Goal: Transaction & Acquisition: Purchase product/service

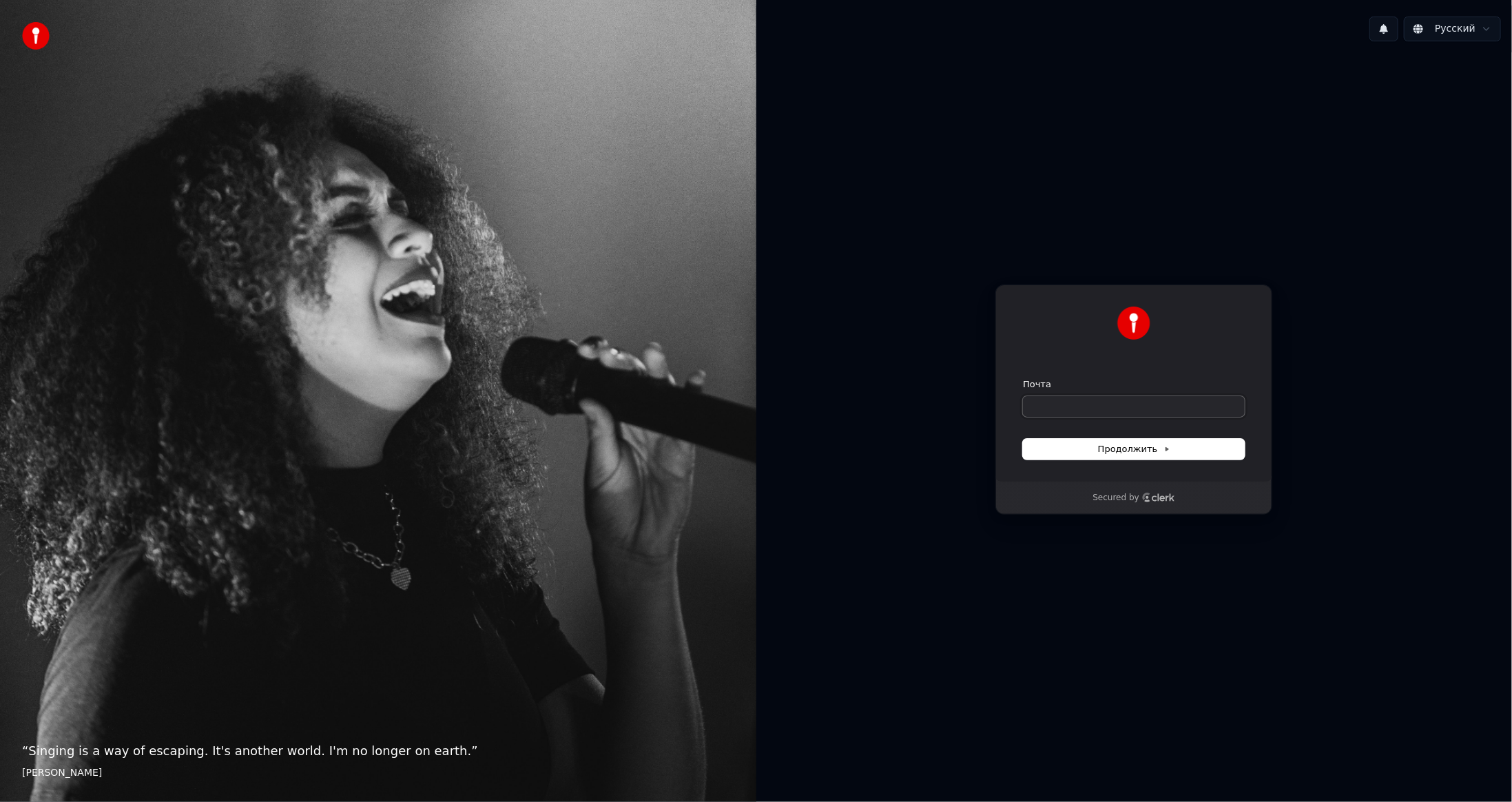
click at [1050, 407] on input "Почта" at bounding box center [1133, 407] width 222 height 20
click at [1187, 447] on button "Продолжить" at bounding box center [1133, 449] width 222 height 20
type input "**********"
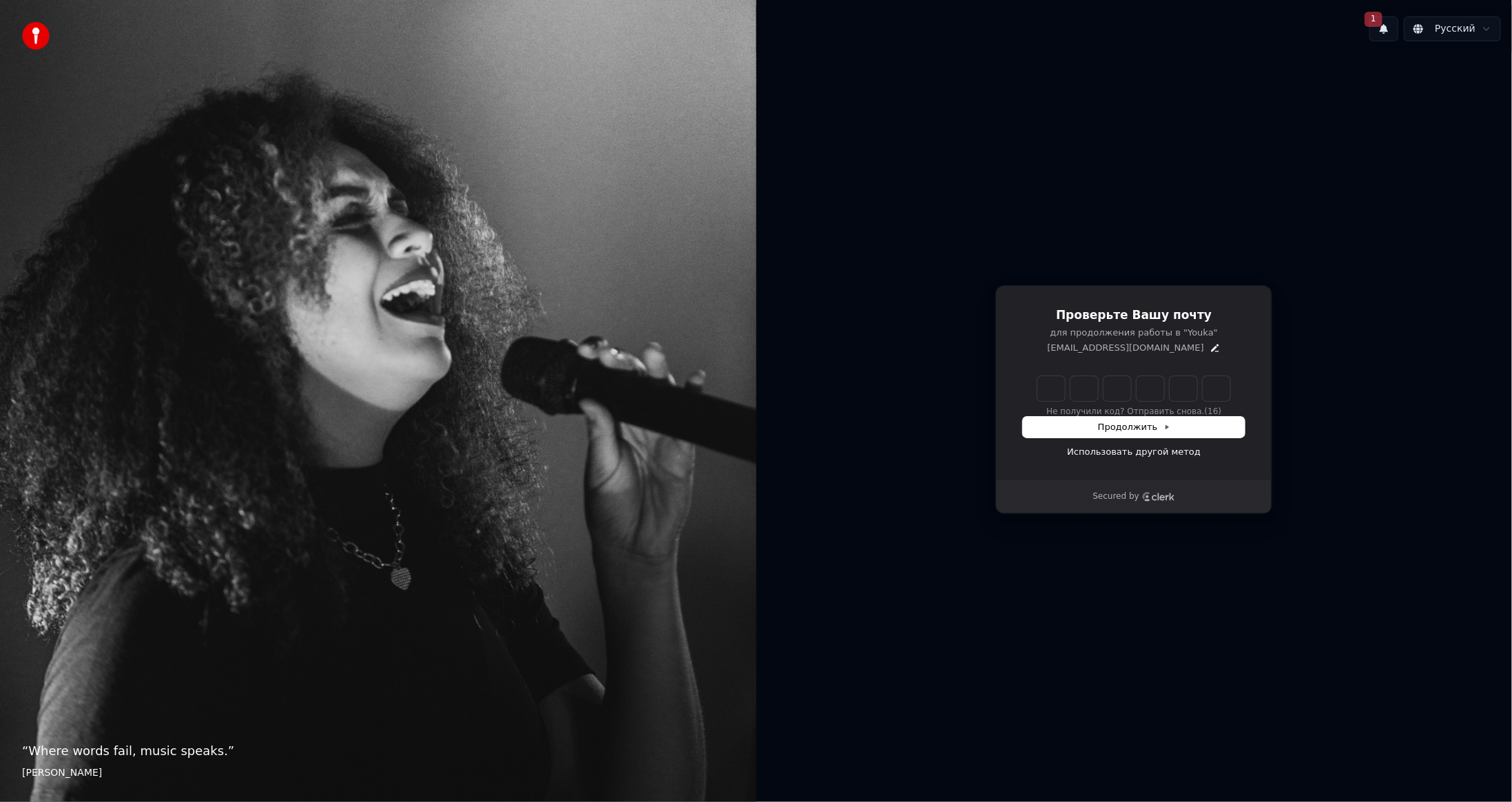
click at [1047, 392] on input "Enter verification code" at bounding box center [1133, 388] width 193 height 25
type input "******"
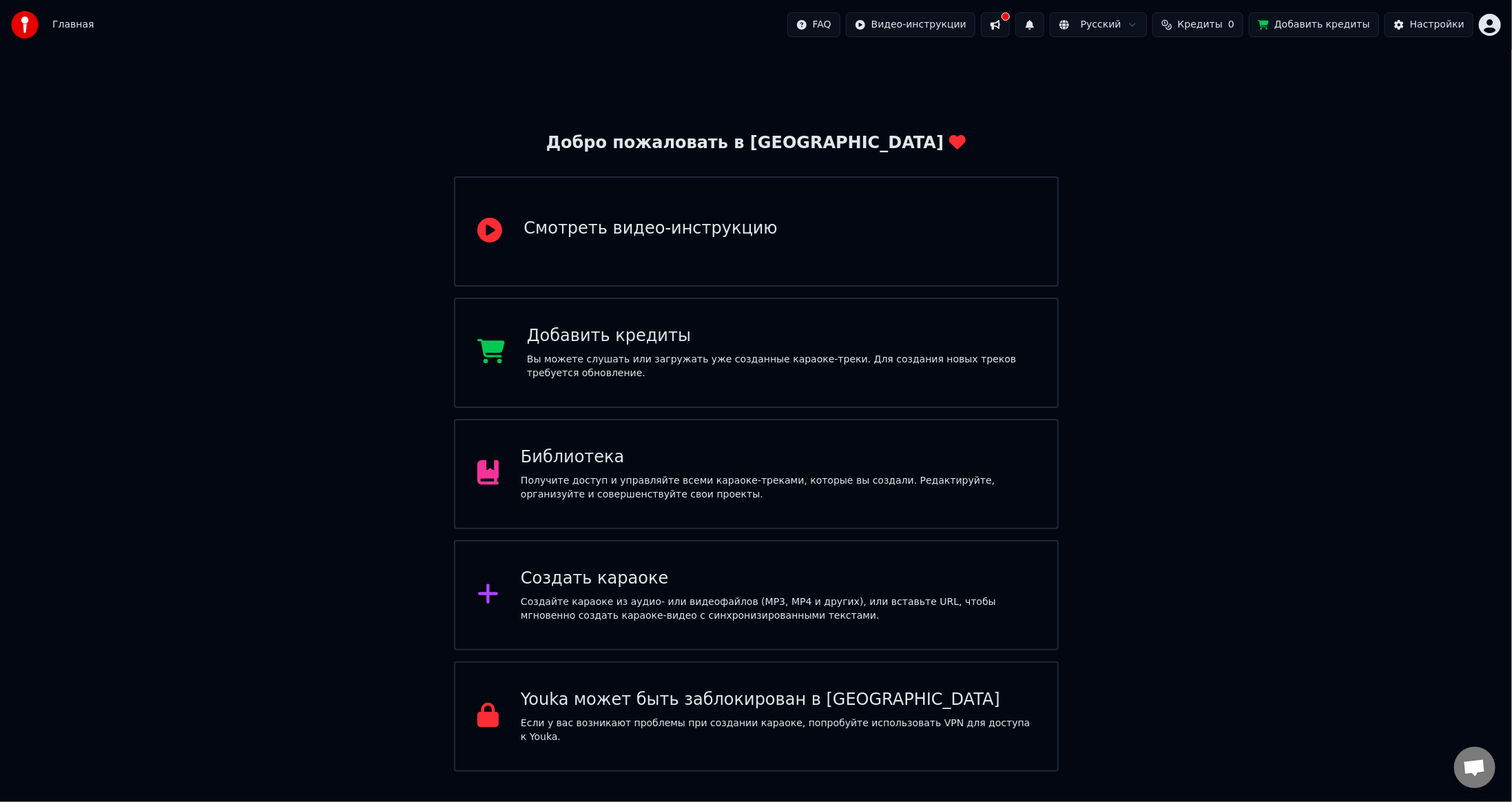
click at [1223, 26] on span "Кредиты" at bounding box center [1200, 24] width 45 height 14
click at [1155, 66] on th "Пополнить" at bounding box center [1131, 65] width 66 height 28
click at [1222, 103] on button "Обновить" at bounding box center [1218, 103] width 83 height 25
click at [1010, 20] on button at bounding box center [995, 24] width 29 height 25
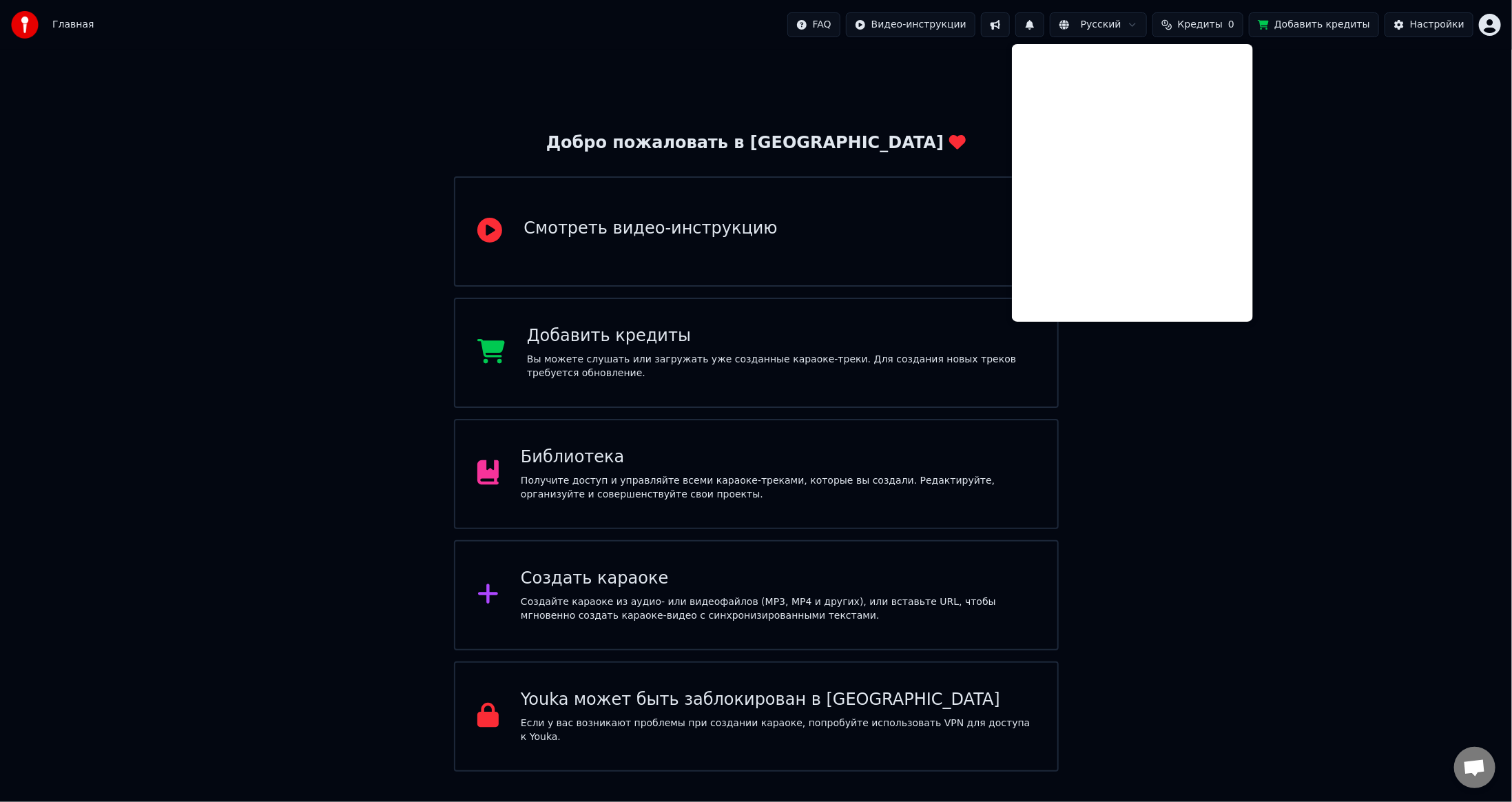
click at [1289, 152] on div "Добро пожаловать в Youka Смотреть видео-инструкцию Добавить кредиты Вы можете с…" at bounding box center [756, 410] width 1512 height 722
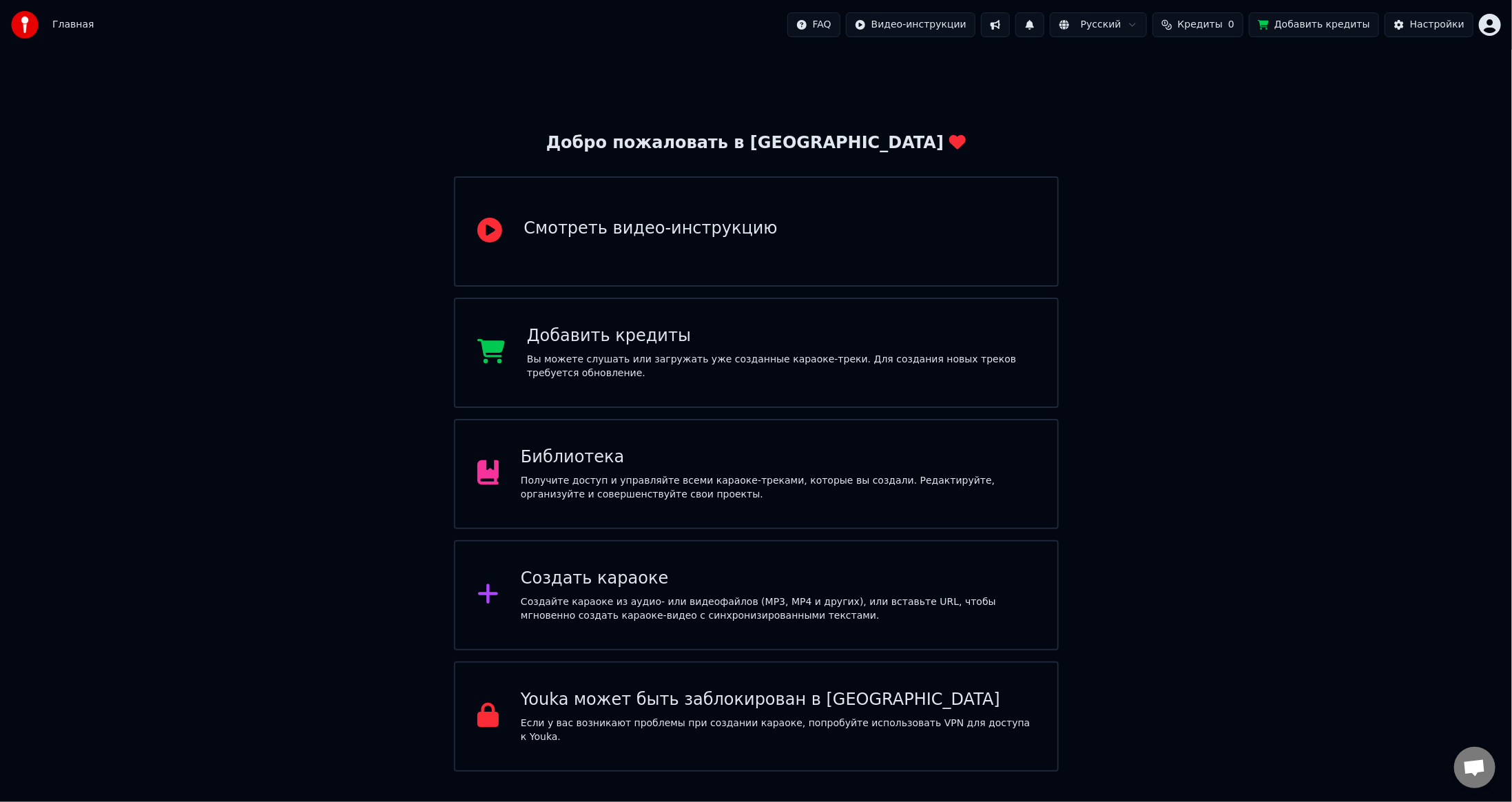
click at [1204, 28] on span "Кредиты" at bounding box center [1200, 24] width 45 height 14
click at [1140, 65] on th "Пополнить" at bounding box center [1131, 65] width 66 height 28
click at [1123, 65] on th "Пополнить" at bounding box center [1131, 65] width 66 height 28
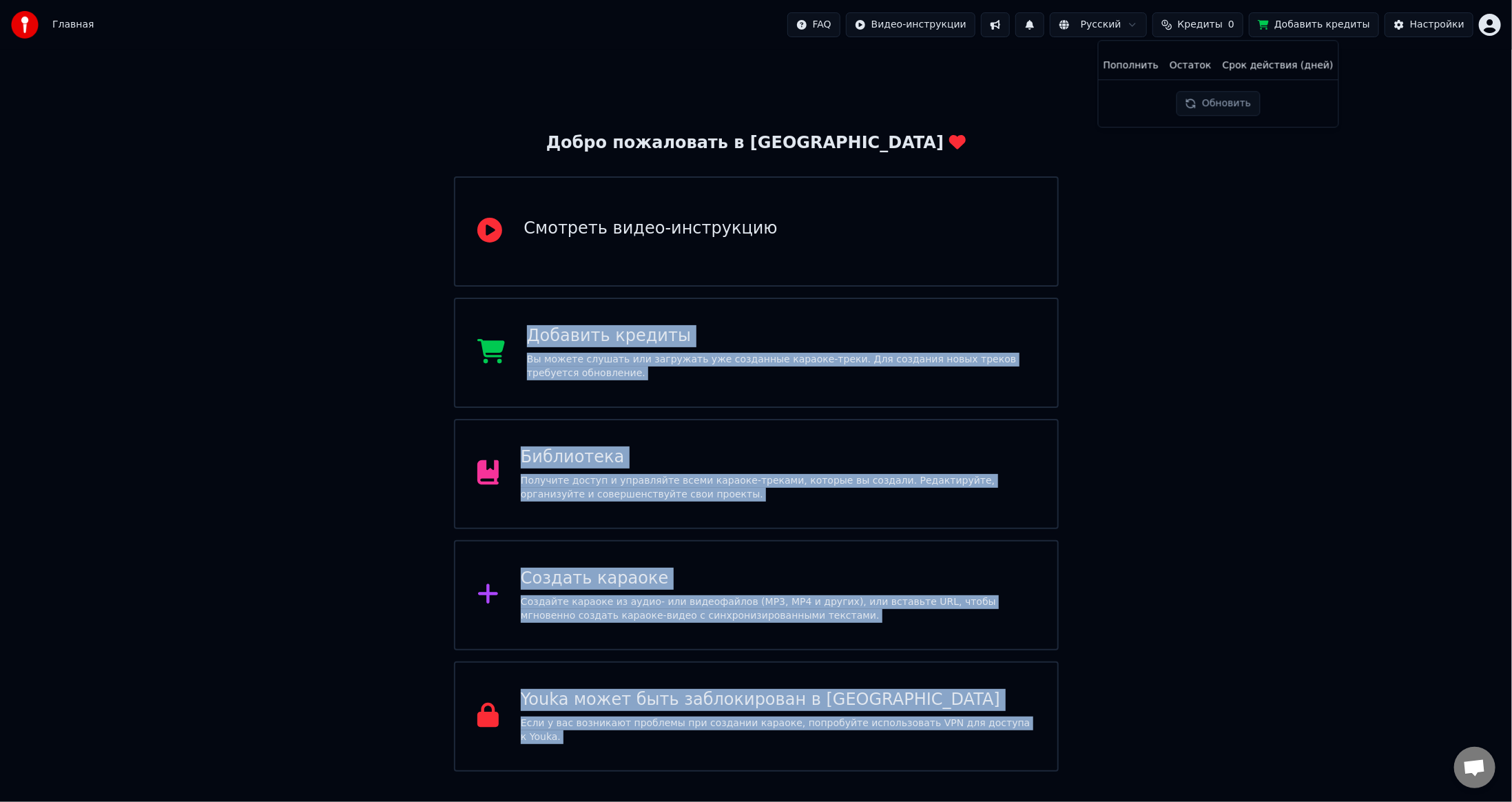
drag, startPoint x: 1115, startPoint y: 65, endPoint x: 1341, endPoint y: 72, distance: 226.1
click at [1341, 72] on body "Главная FAQ Видео-инструкции Русский Кредиты 0 Добавить кредиты Настройки Добро…" at bounding box center [756, 385] width 1512 height 772
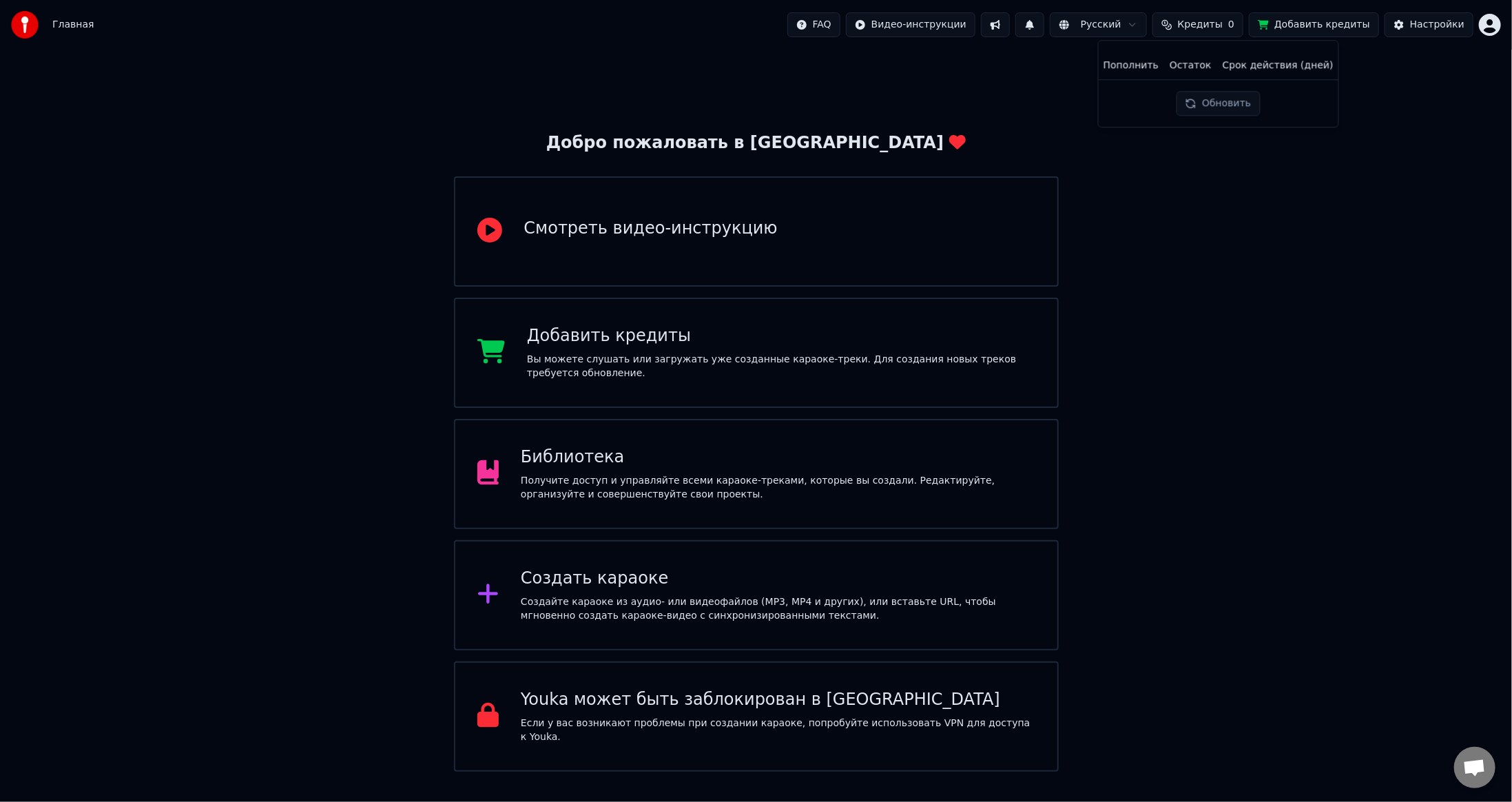
click at [1290, 77] on th "Срок действия (дней)" at bounding box center [1278, 65] width 122 height 28
click at [1376, 92] on div "Добро пожаловать в Youka Смотреть видео-инструкцию Добавить кредиты Вы можете с…" at bounding box center [756, 410] width 1512 height 722
click at [1349, 29] on button "Добавить кредиты" at bounding box center [1314, 24] width 130 height 25
